Goal: Transaction & Acquisition: Purchase product/service

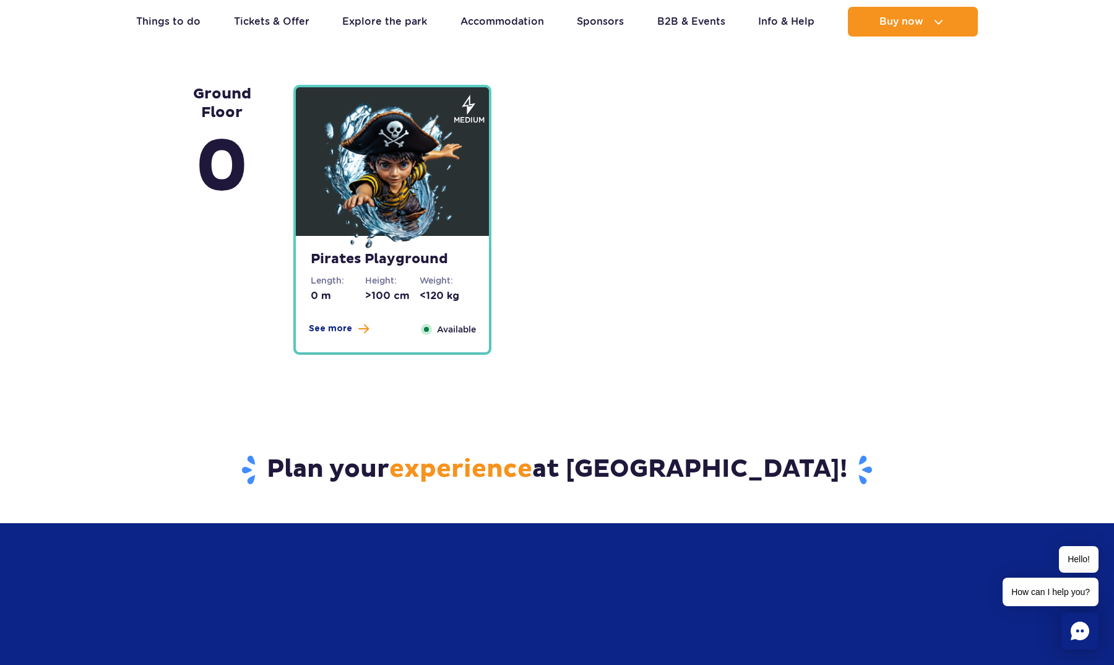
scroll to position [3046, 0]
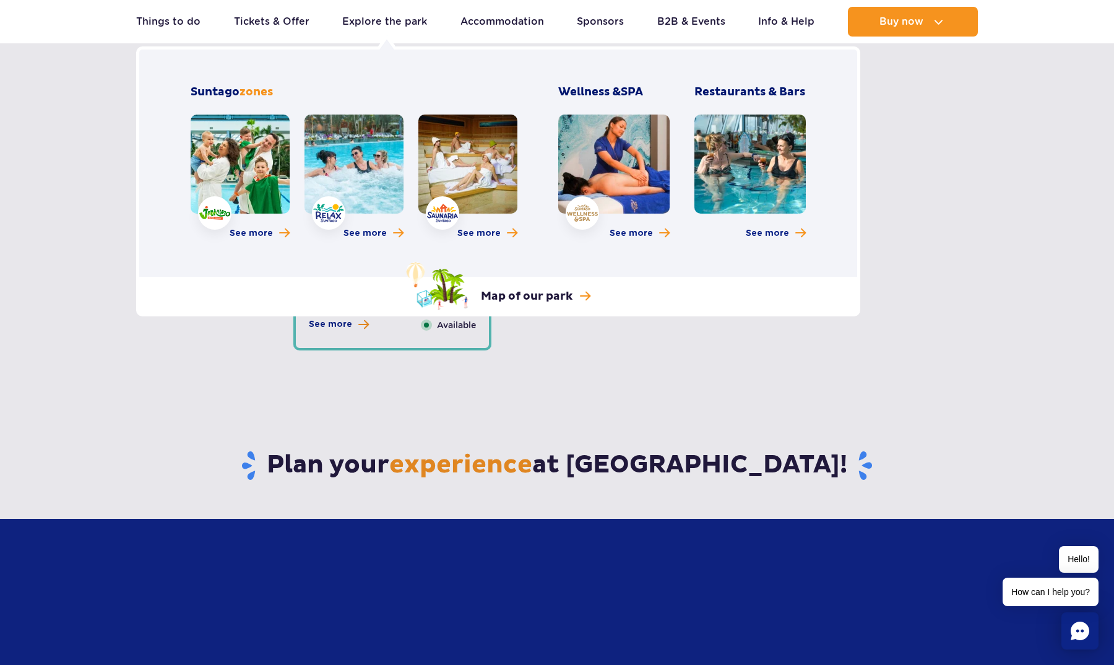
click at [272, 171] on link at bounding box center [240, 163] width 99 height 99
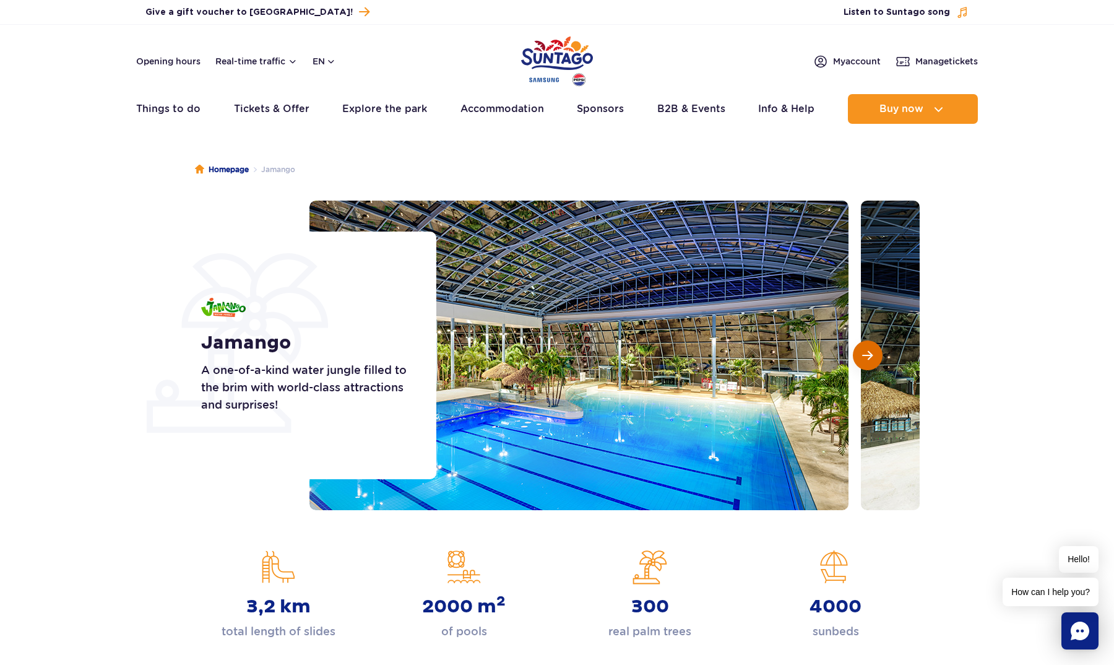
click at [864, 350] on span "Next slide" at bounding box center [867, 355] width 11 height 11
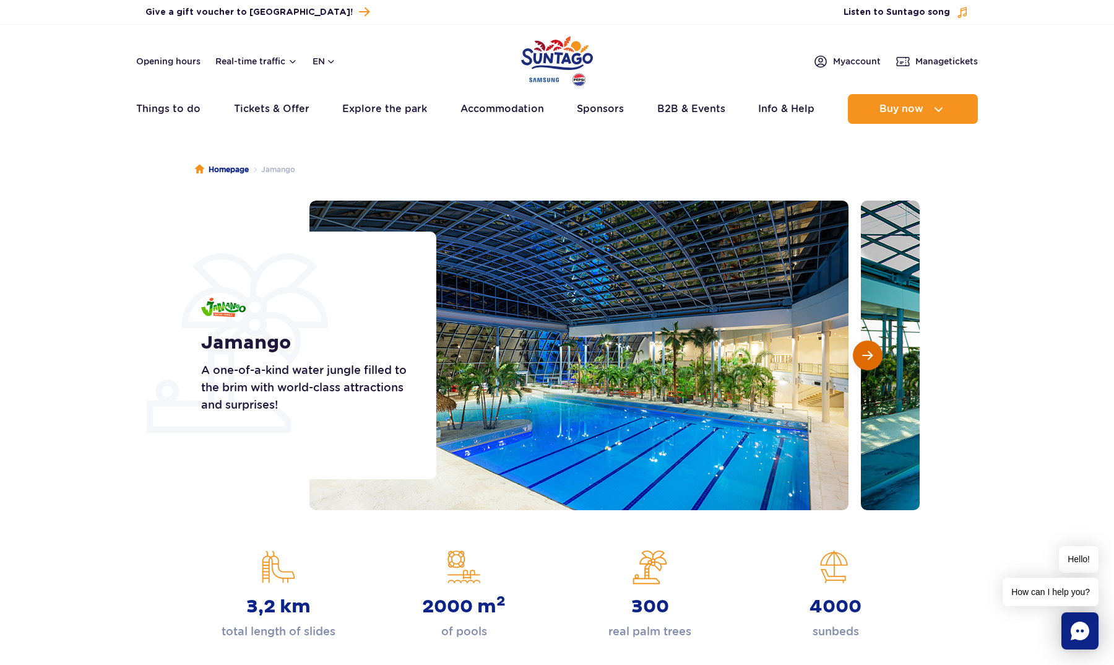
click at [864, 350] on span "Next slide" at bounding box center [867, 355] width 11 height 11
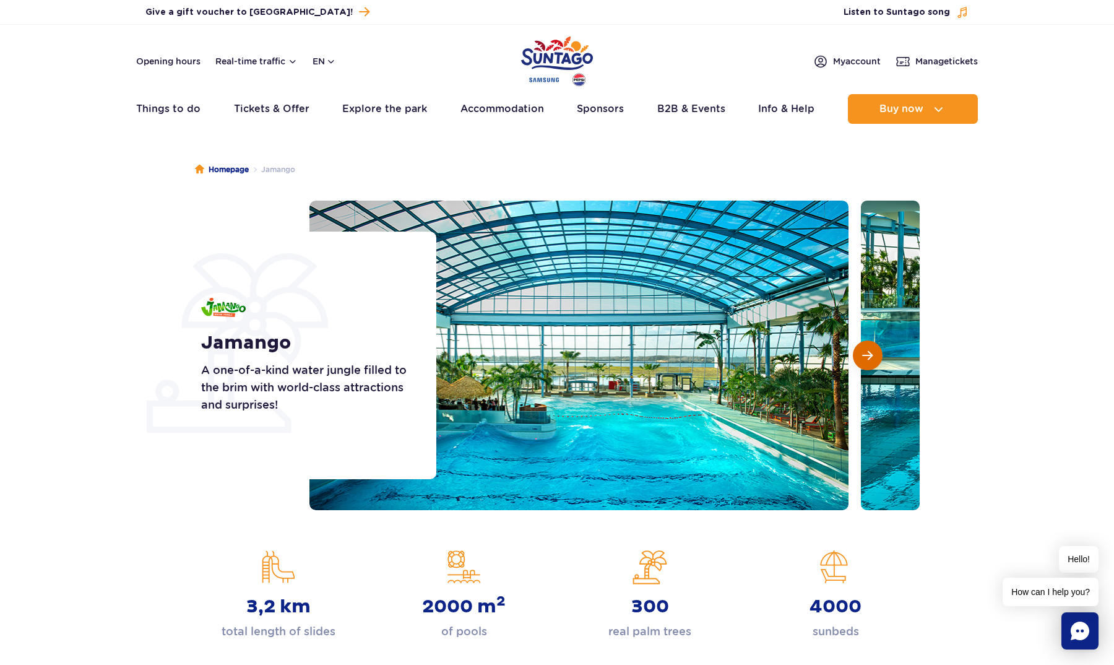
click at [864, 350] on span "Next slide" at bounding box center [867, 355] width 11 height 11
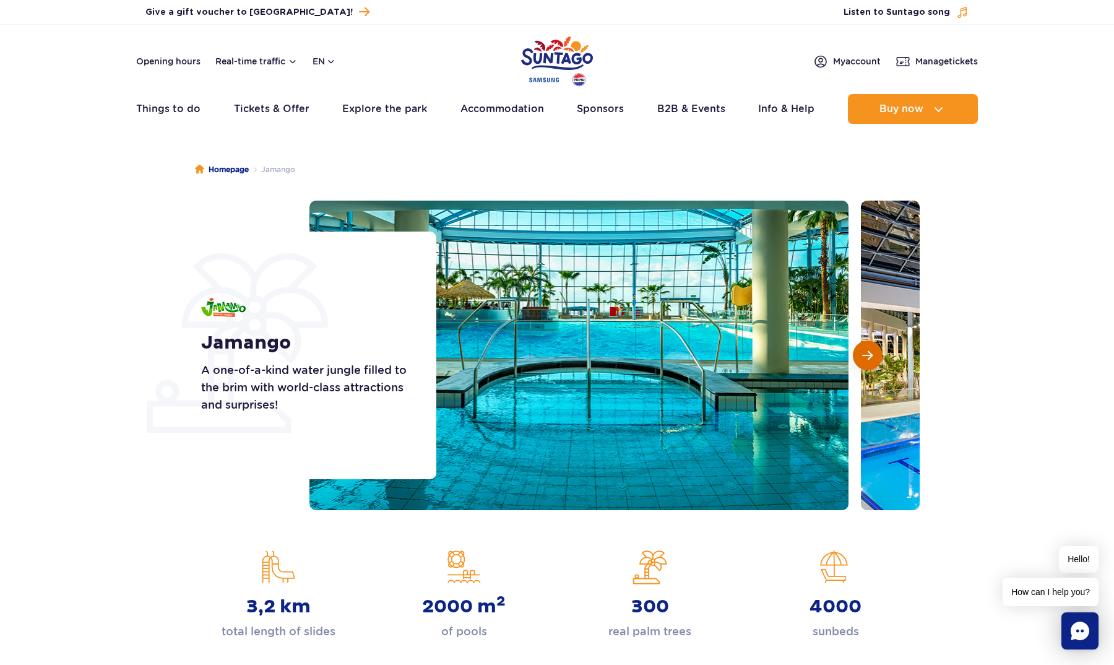
click at [864, 350] on span "Next slide" at bounding box center [867, 355] width 11 height 11
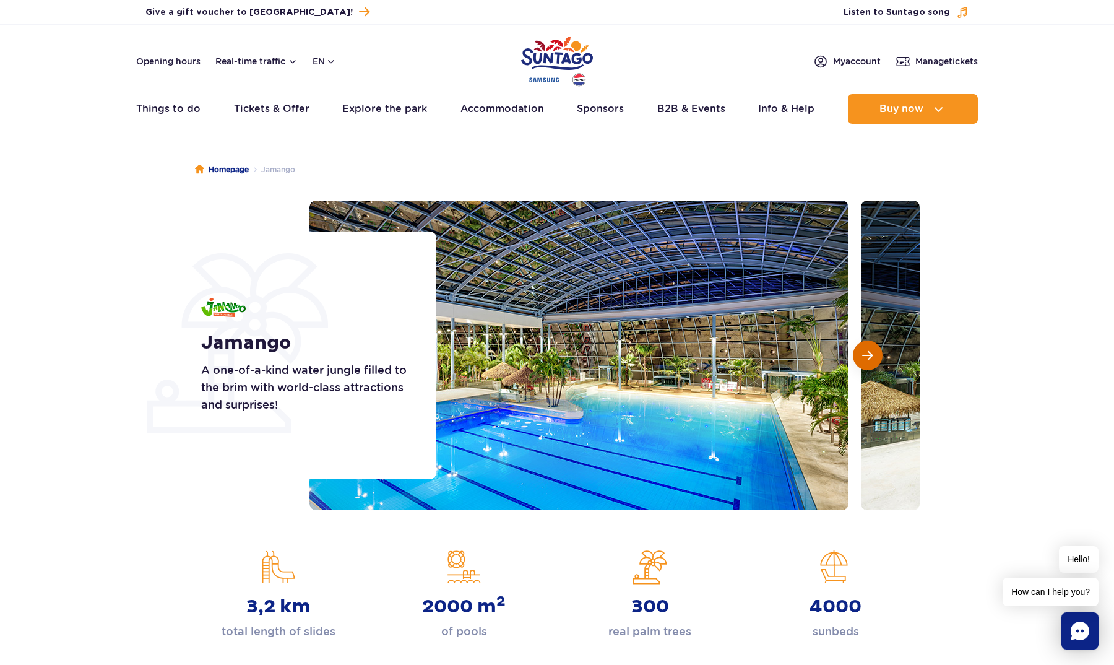
click at [864, 350] on span "Next slide" at bounding box center [867, 355] width 11 height 11
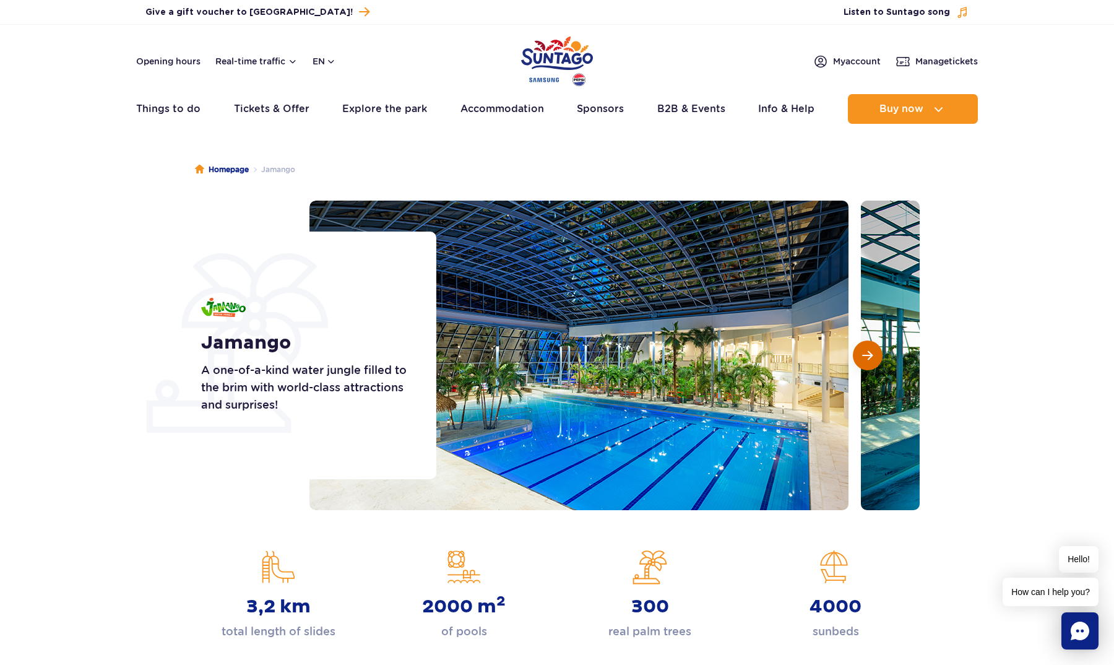
click at [864, 350] on span "Next slide" at bounding box center [867, 355] width 11 height 11
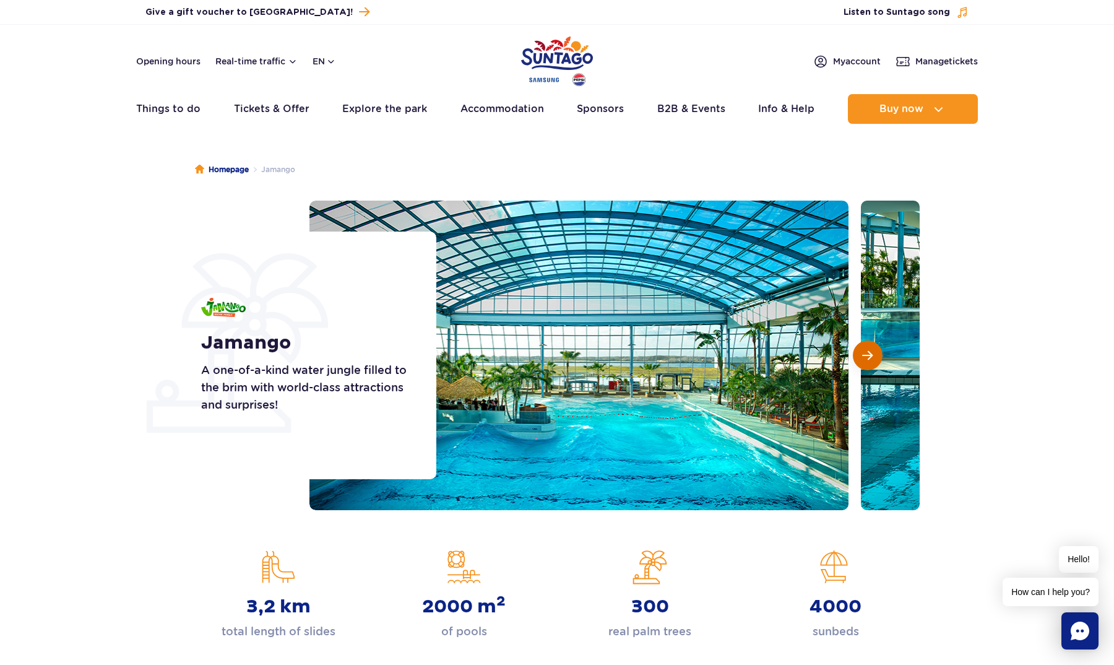
click at [864, 350] on span "Next slide" at bounding box center [867, 355] width 11 height 11
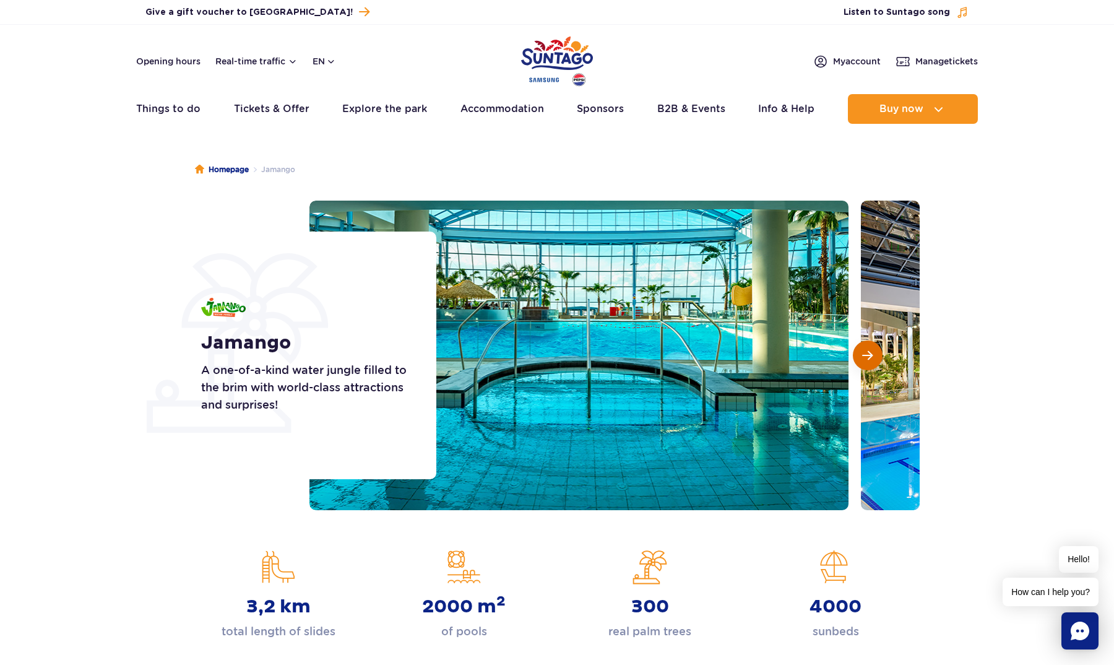
click at [864, 350] on span "Next slide" at bounding box center [867, 355] width 11 height 11
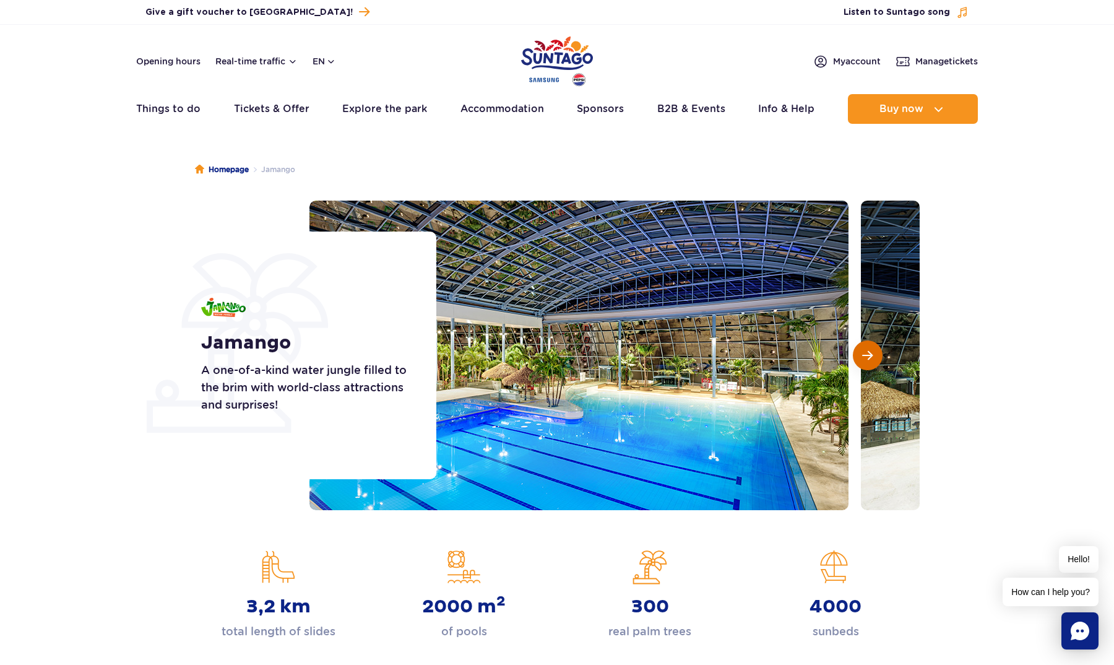
click at [863, 350] on span "Next slide" at bounding box center [867, 355] width 11 height 11
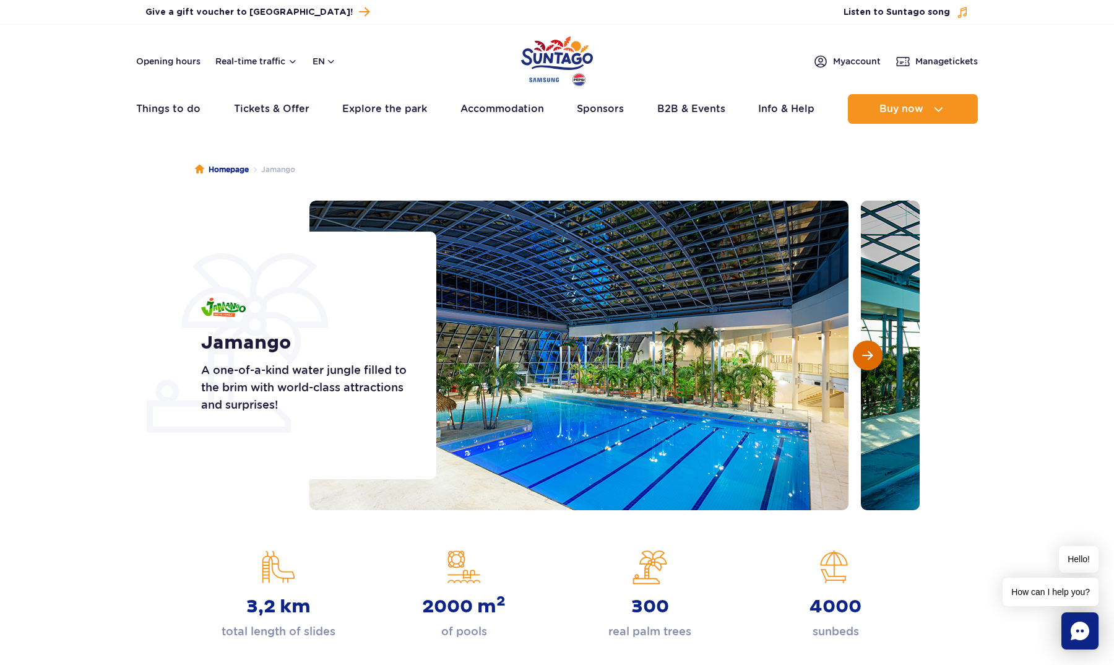
click at [863, 350] on span "Next slide" at bounding box center [867, 355] width 11 height 11
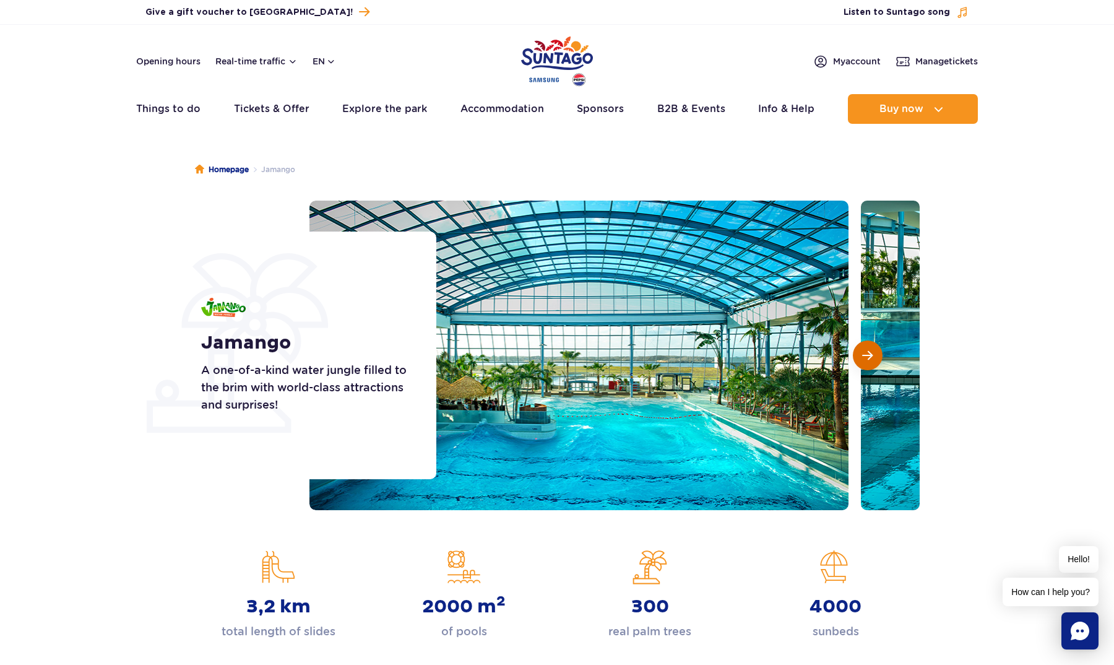
click at [863, 350] on span "Next slide" at bounding box center [867, 355] width 11 height 11
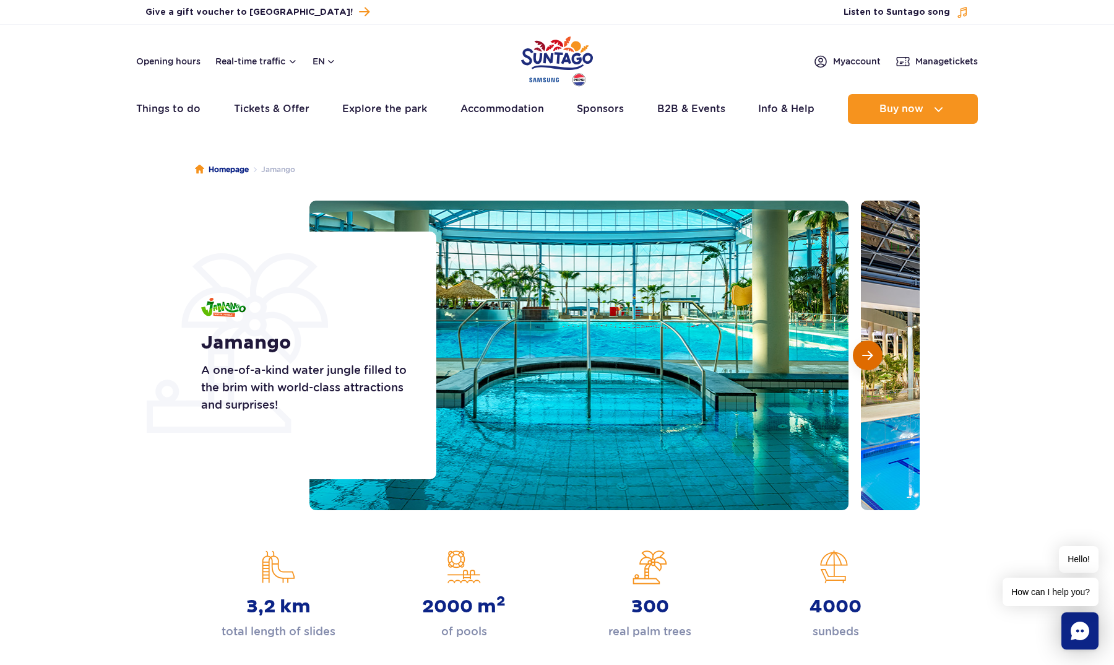
click at [863, 350] on span "Next slide" at bounding box center [867, 355] width 11 height 11
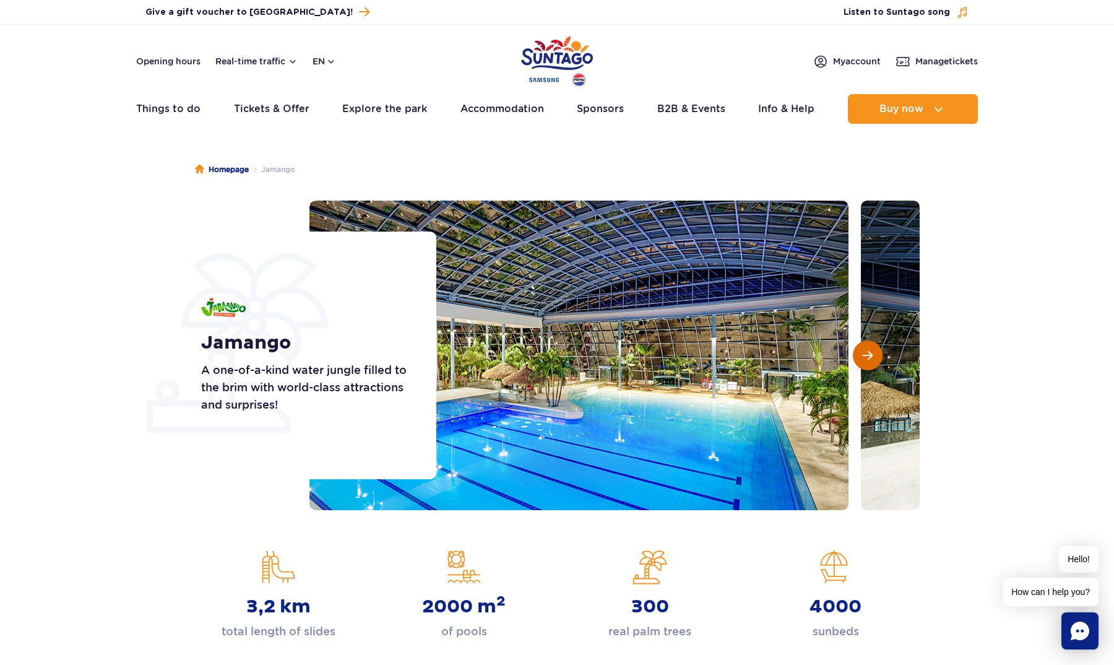
click at [863, 350] on span "Next slide" at bounding box center [867, 355] width 11 height 11
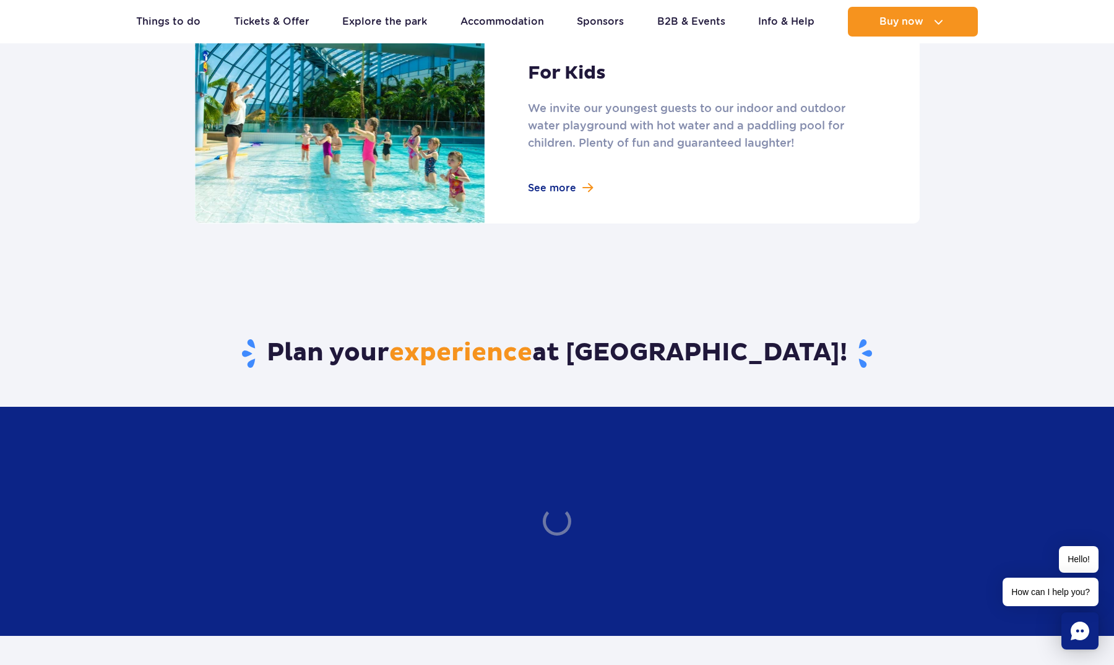
scroll to position [1840, 0]
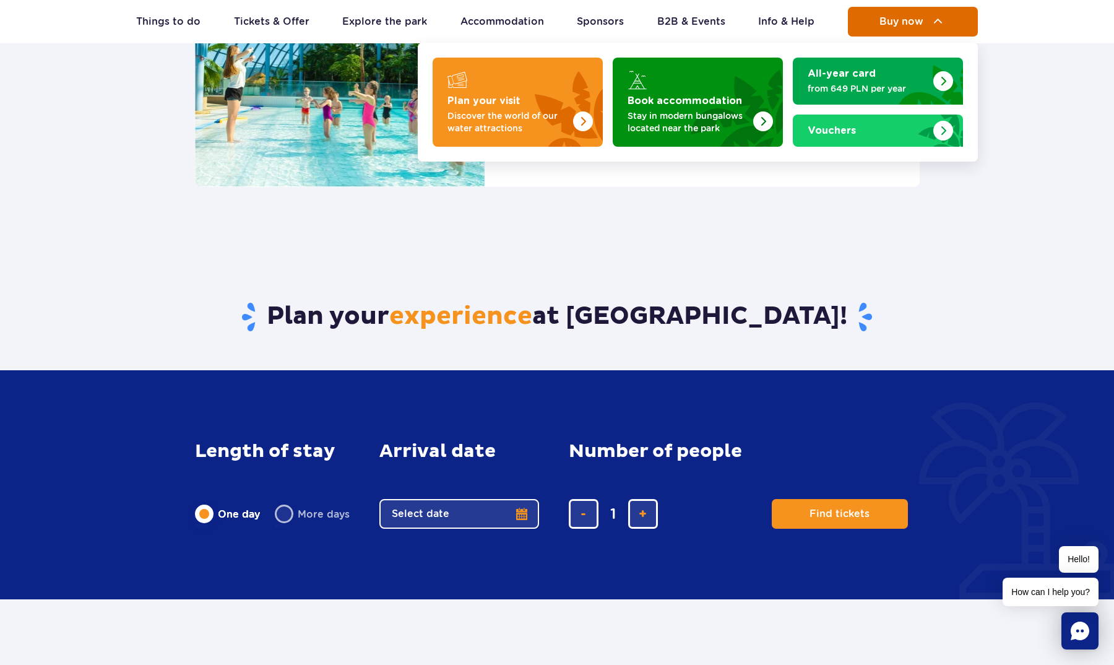
click at [897, 24] on span "Buy now" at bounding box center [901, 21] width 44 height 11
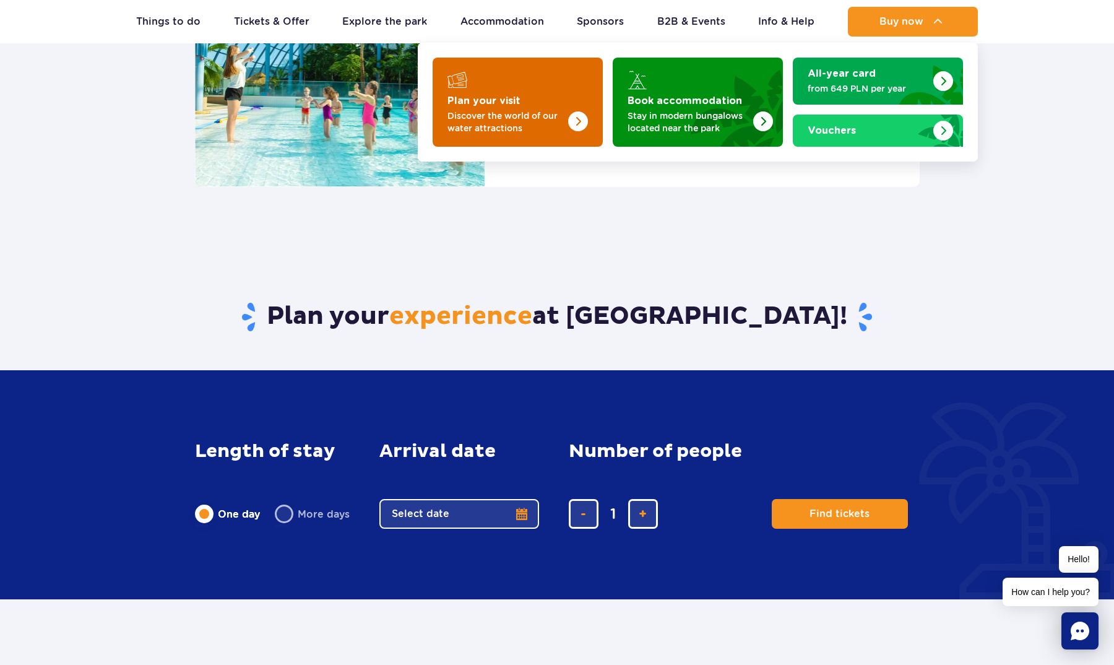
click at [526, 84] on img "Plan your visit" at bounding box center [553, 98] width 98 height 97
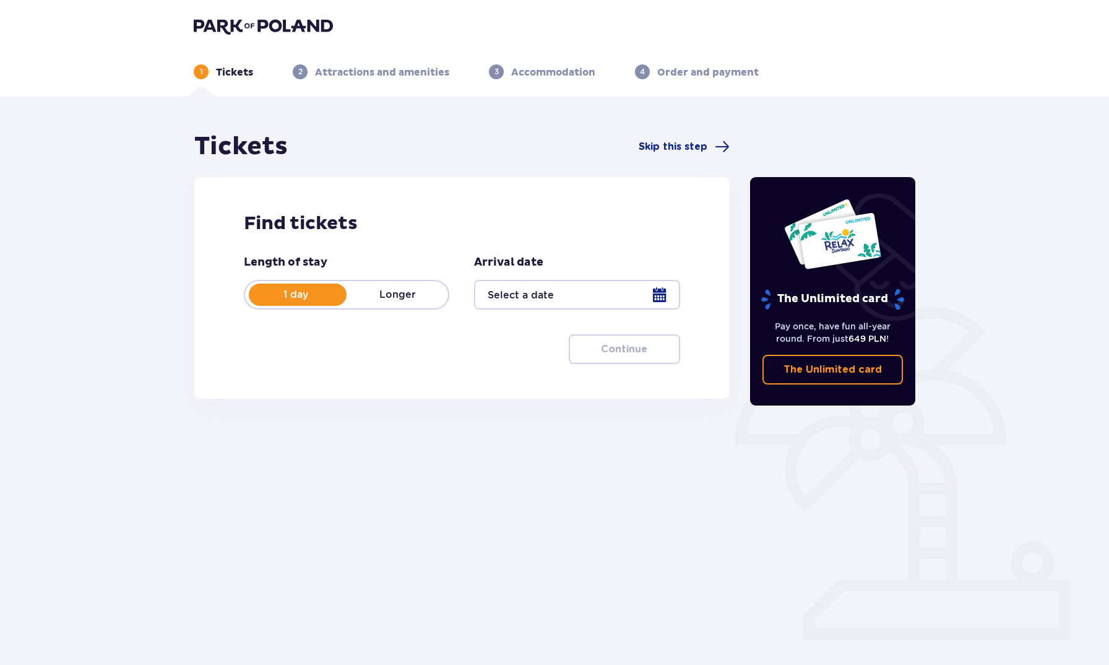
click at [542, 298] on div at bounding box center [576, 295] width 205 height 30
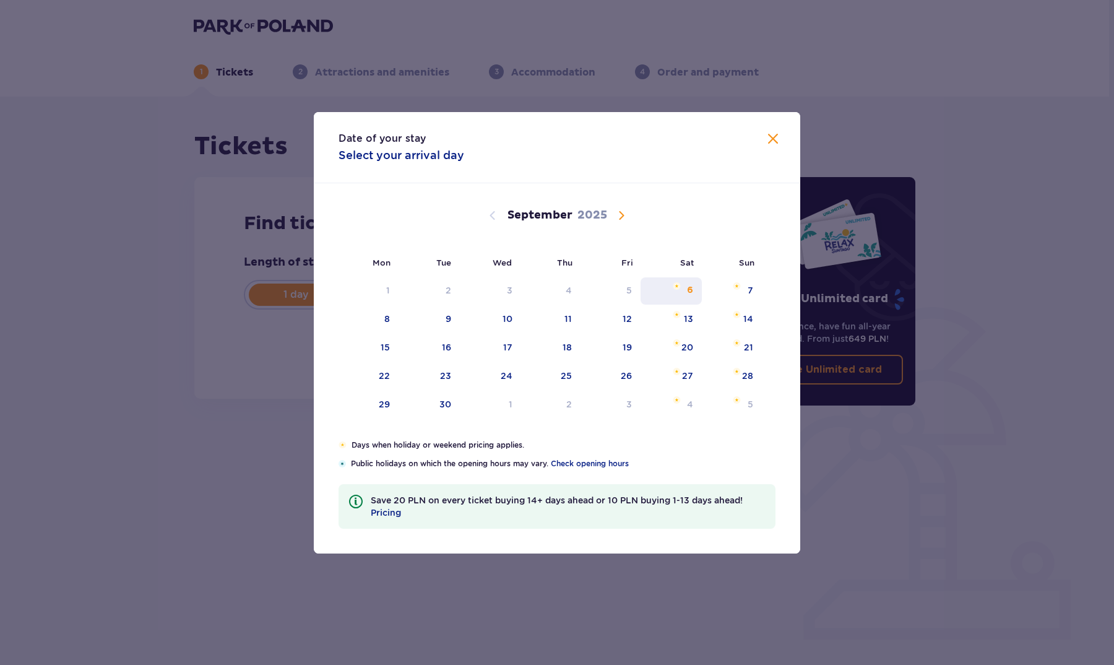
click at [696, 288] on div "6" at bounding box center [671, 290] width 61 height 27
type input "06.09.25"
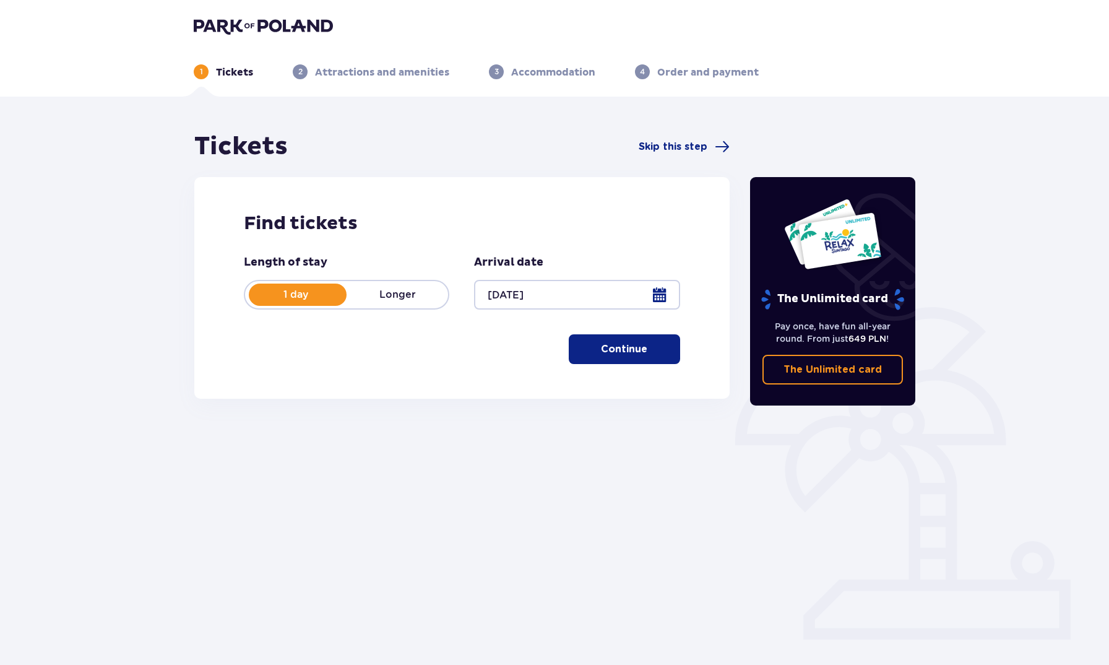
click at [621, 345] on p "Continue" at bounding box center [624, 349] width 46 height 14
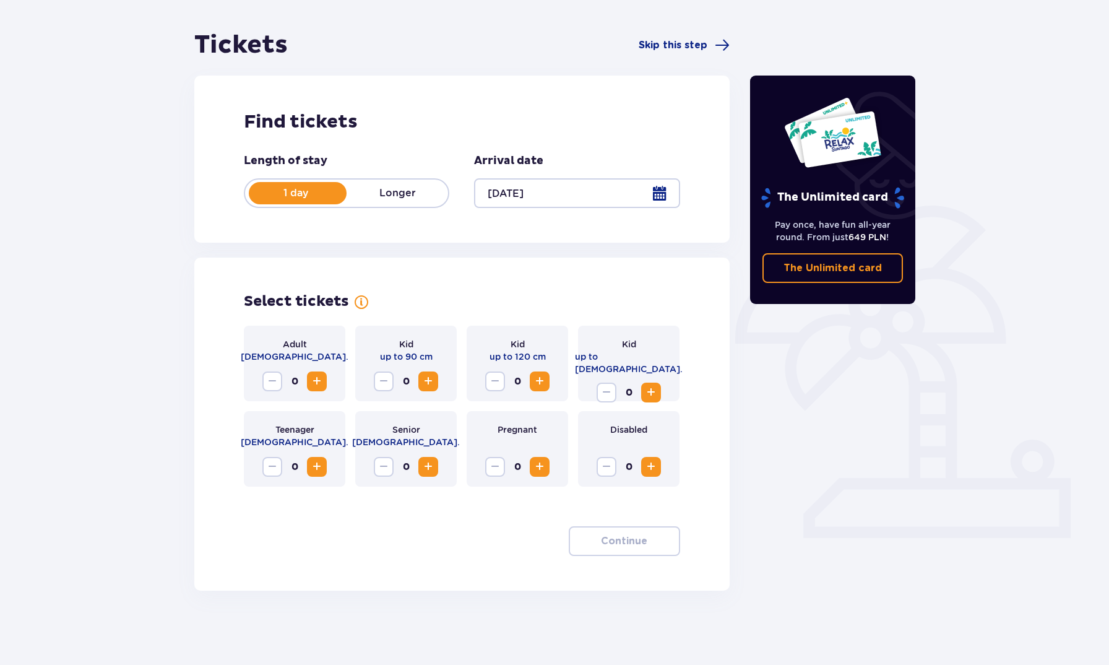
scroll to position [102, 0]
click at [325, 377] on button "Increase" at bounding box center [317, 381] width 20 height 20
click at [609, 543] on p "Continue" at bounding box center [624, 541] width 46 height 14
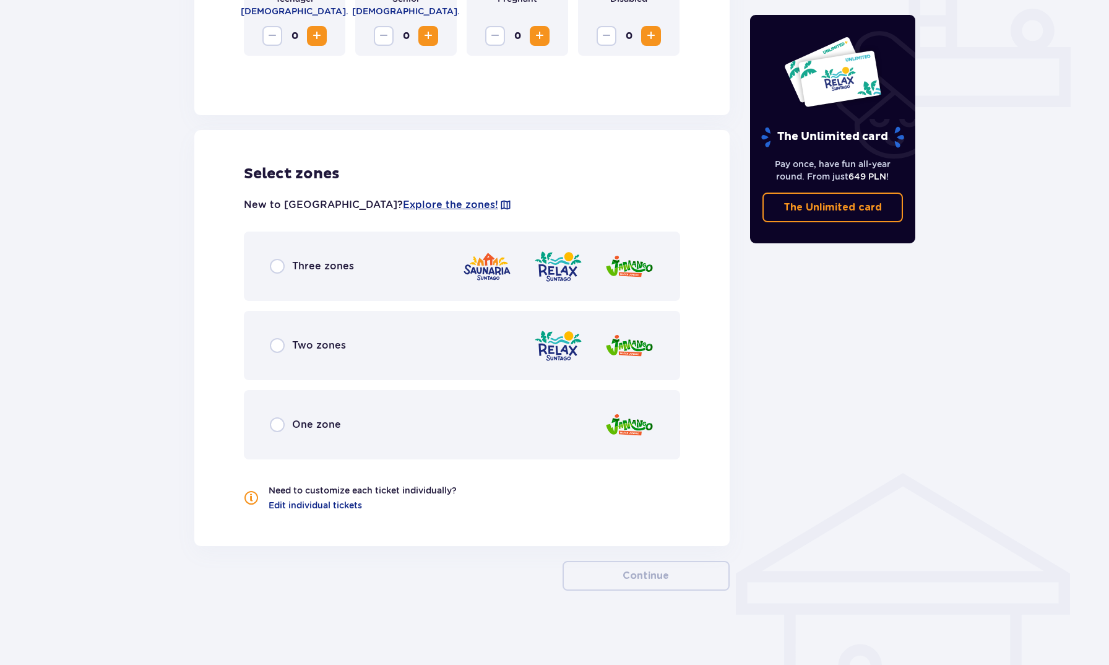
scroll to position [532, 0]
click at [399, 270] on div "Three zones" at bounding box center [462, 265] width 436 height 69
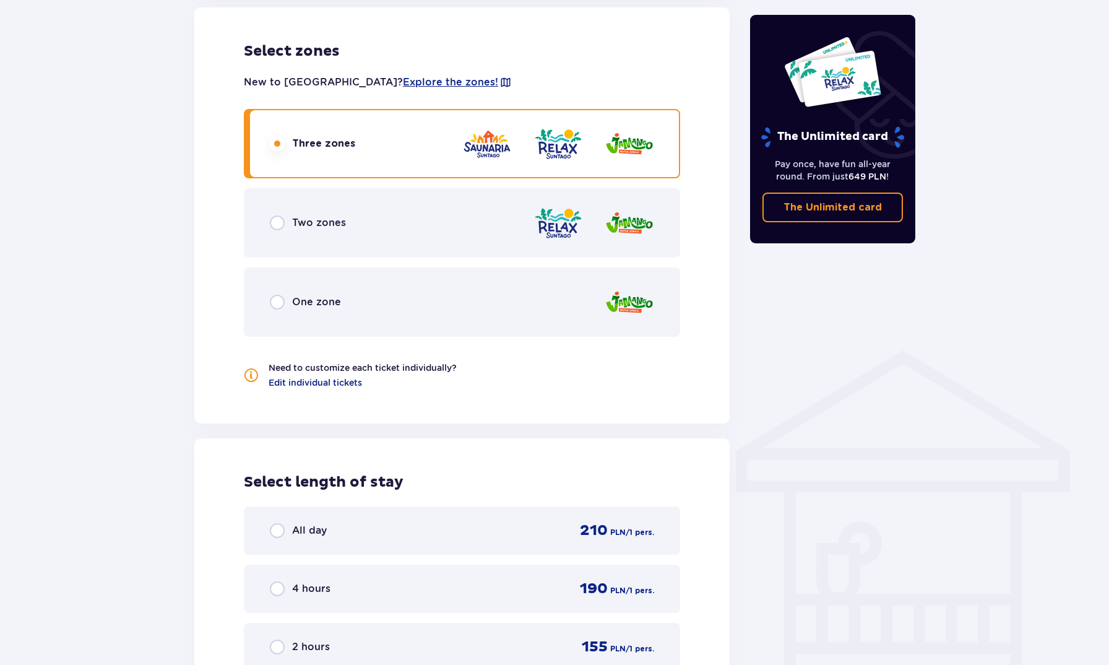
scroll to position [788, 0]
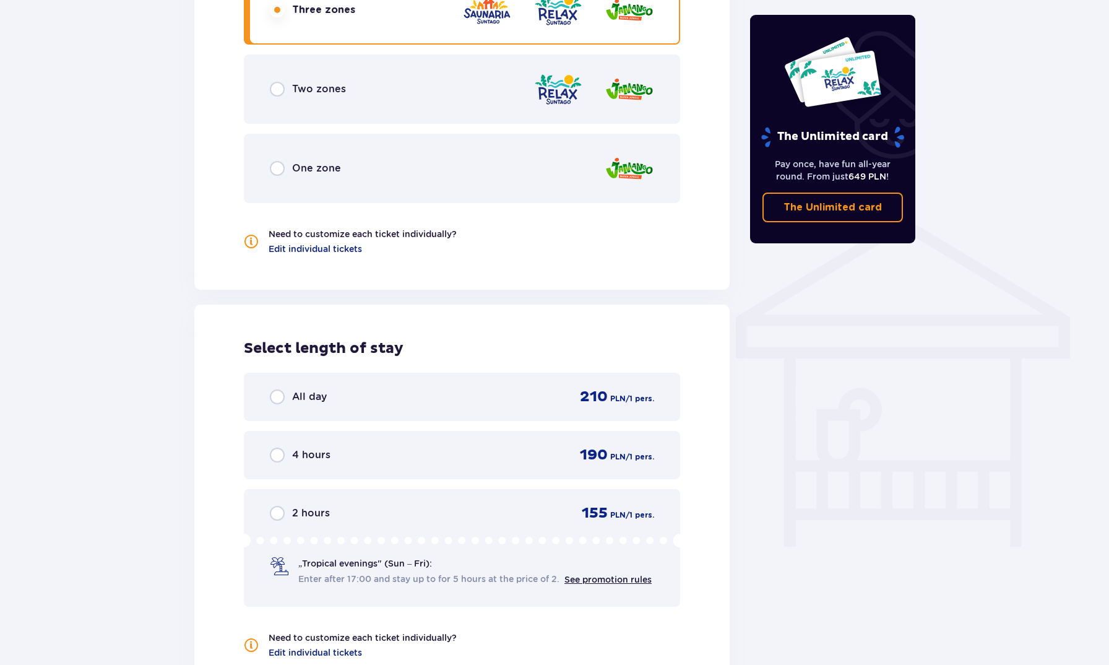
click at [515, 181] on div "One zone" at bounding box center [462, 168] width 436 height 69
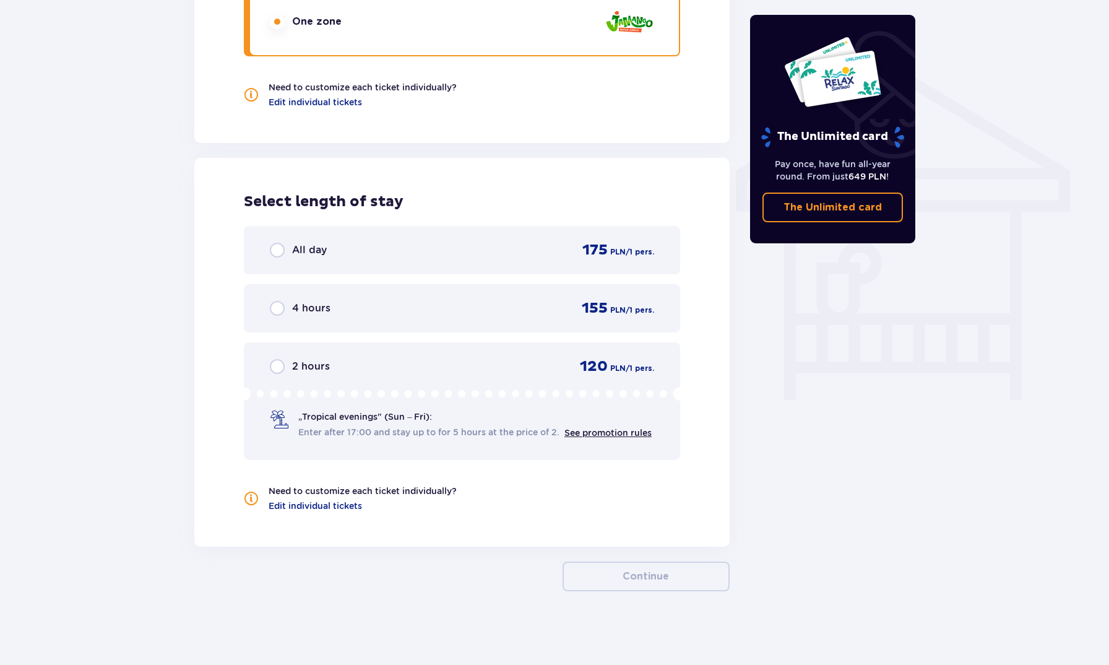
scroll to position [936, 0]
click at [473, 235] on div "All day 175 PLN / 1 pers." at bounding box center [462, 249] width 436 height 48
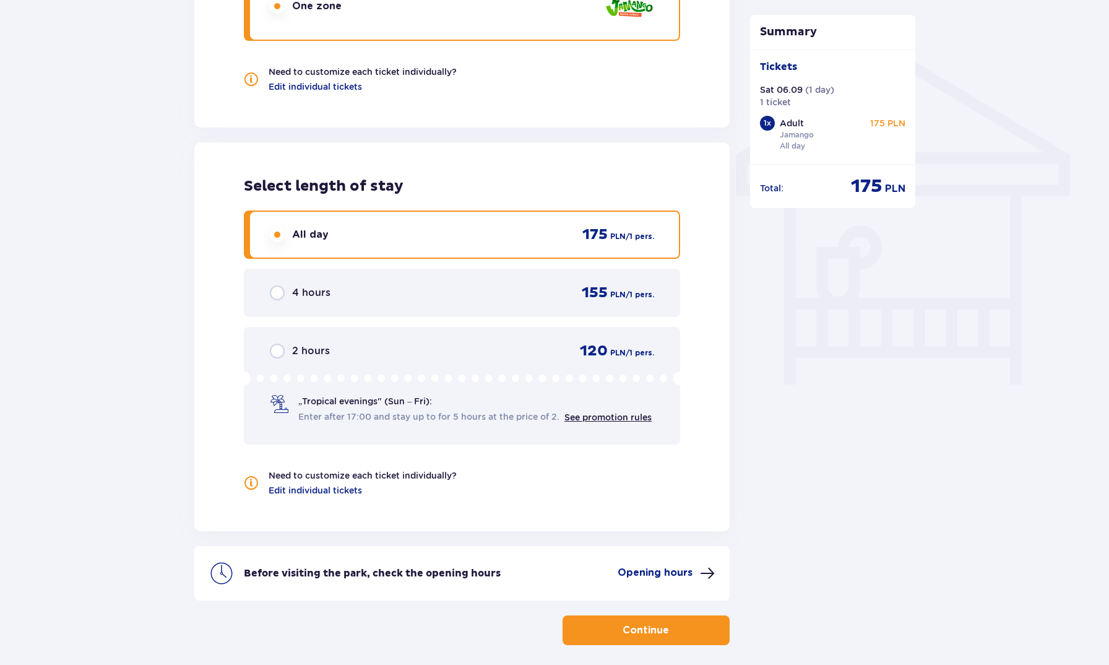
click at [410, 142] on div "Select length of stay All day 175 PLN / 1 pers. 4 hours 155 PLN / 1 pers. 2 hou…" at bounding box center [461, 336] width 535 height 389
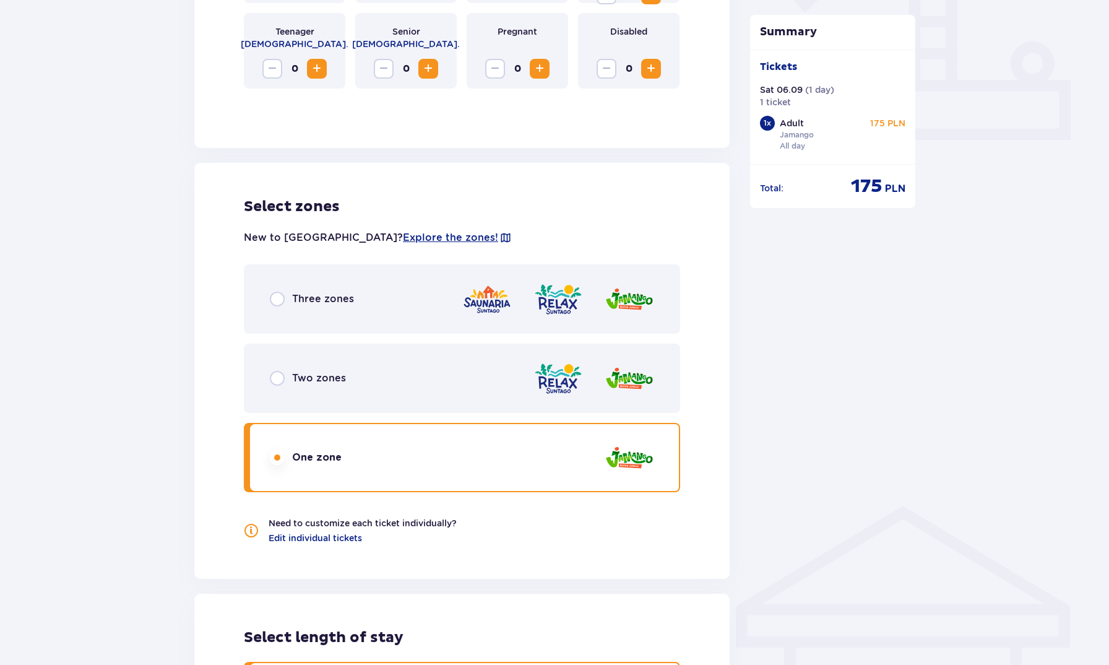
scroll to position [392, 0]
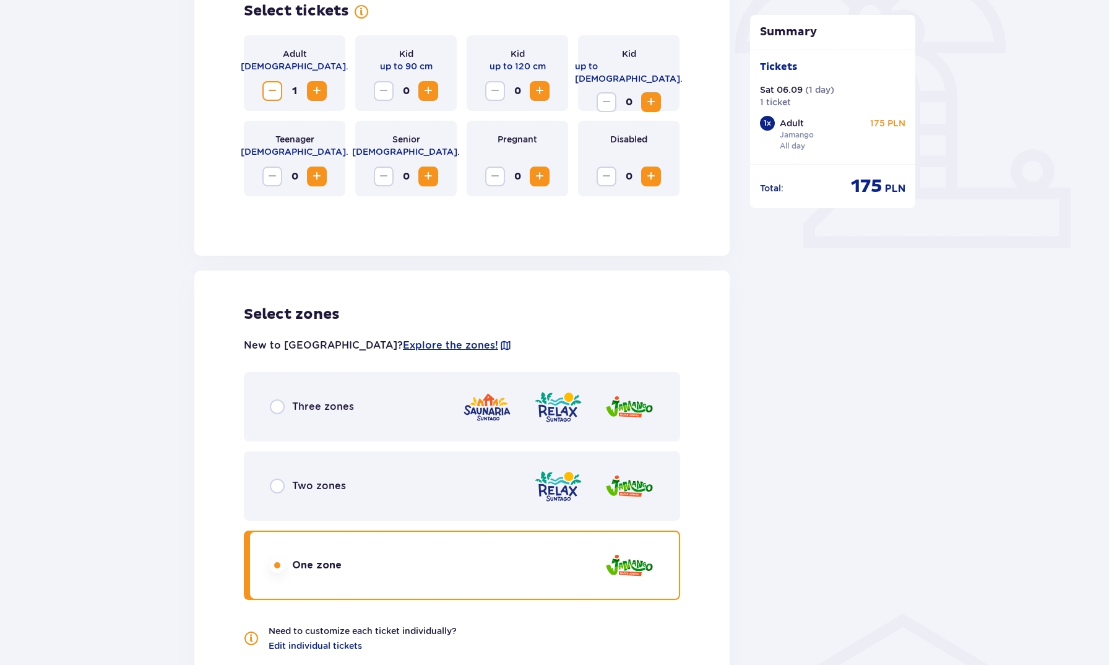
click at [397, 389] on div "Three zones" at bounding box center [462, 406] width 436 height 69
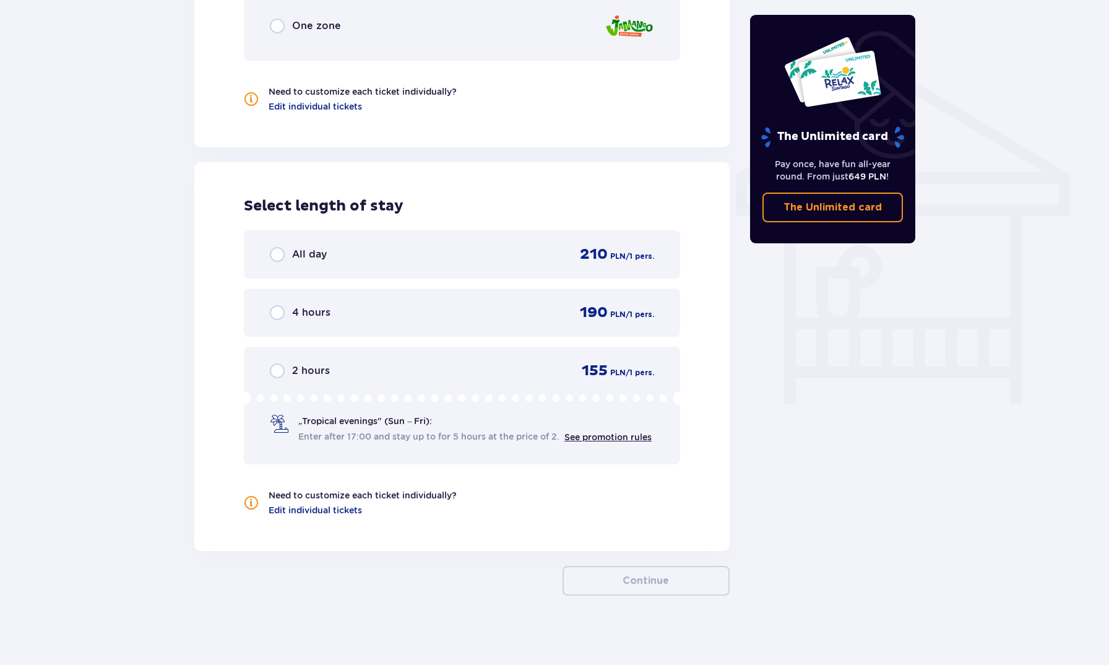
scroll to position [936, 0]
